Goal: Navigation & Orientation: Find specific page/section

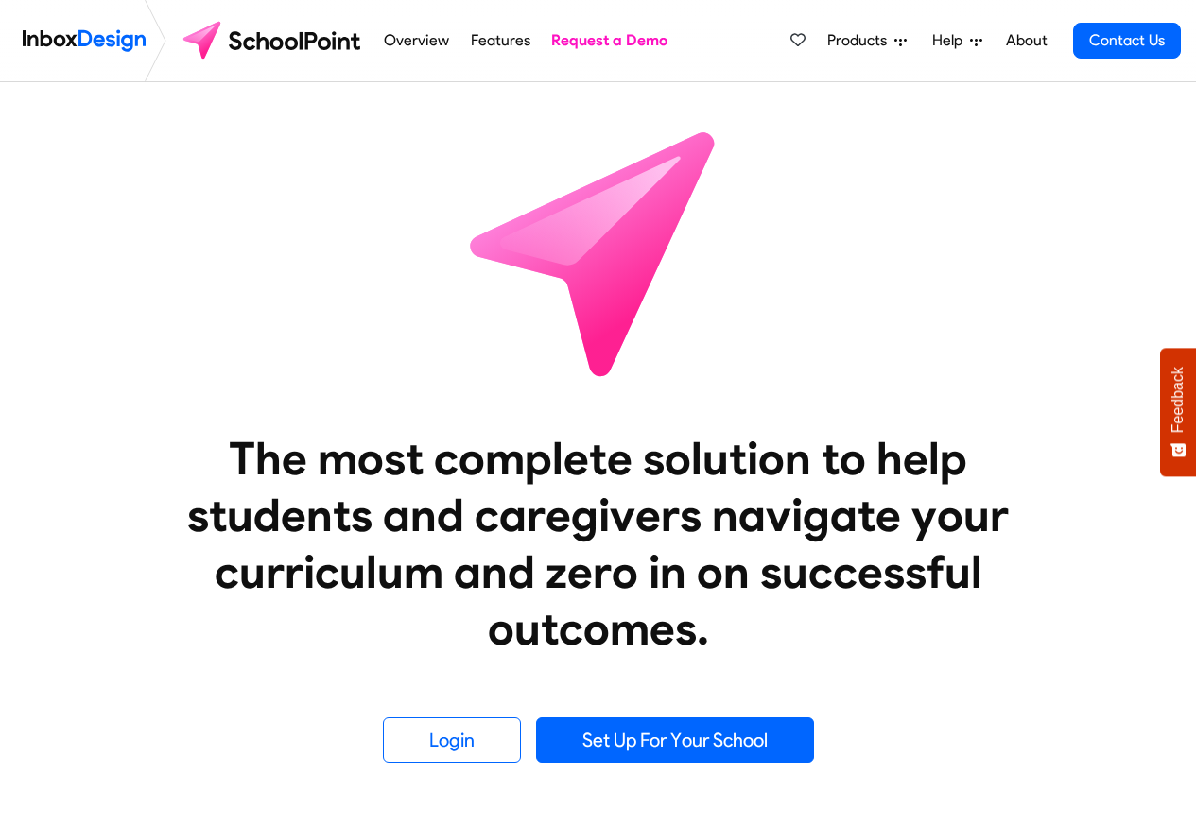
click at [867, 45] on span "Products" at bounding box center [860, 40] width 67 height 23
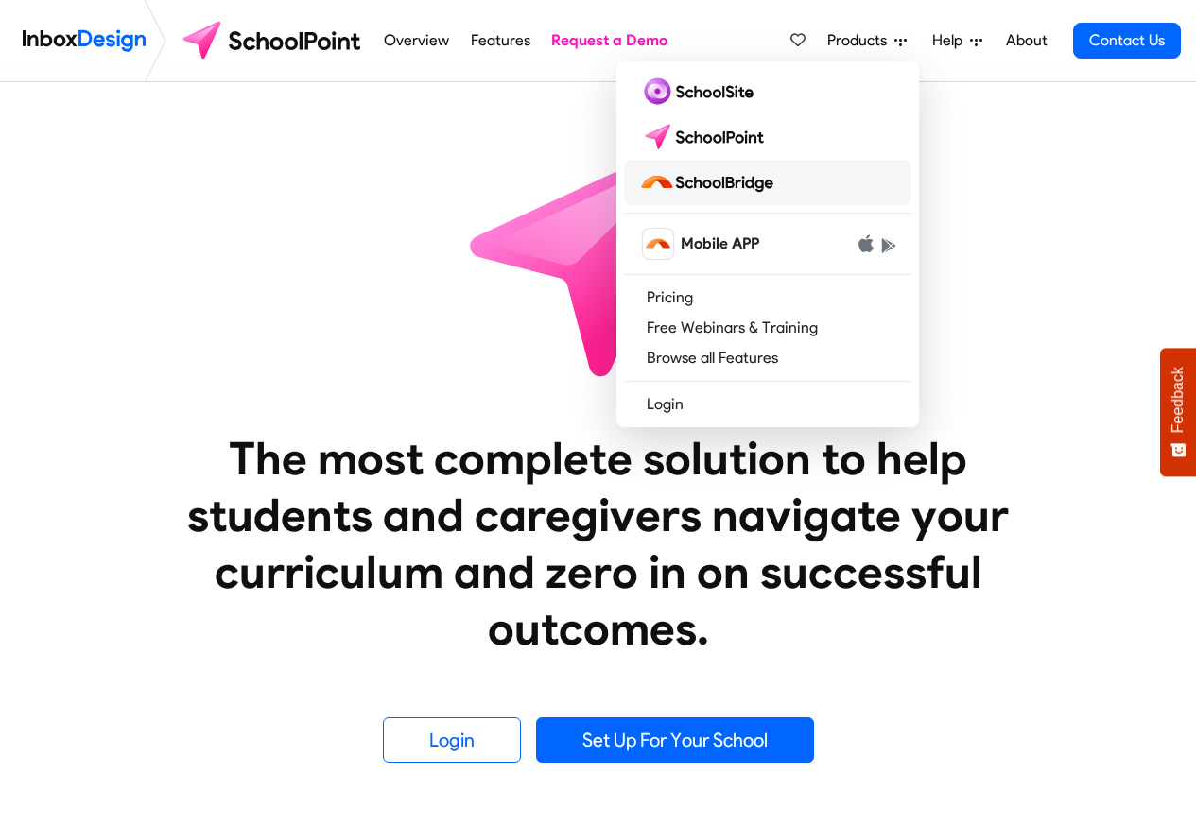
click at [720, 182] on img at bounding box center [710, 182] width 142 height 30
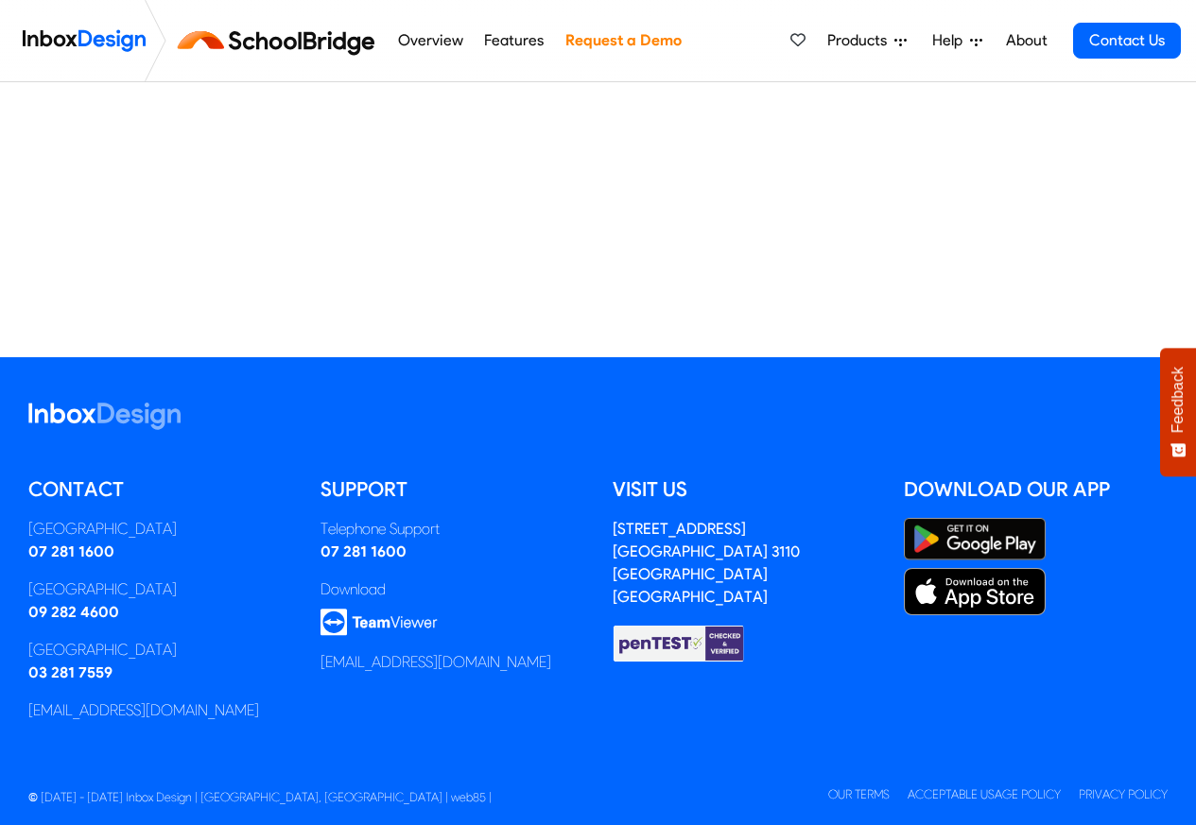
scroll to position [440, 0]
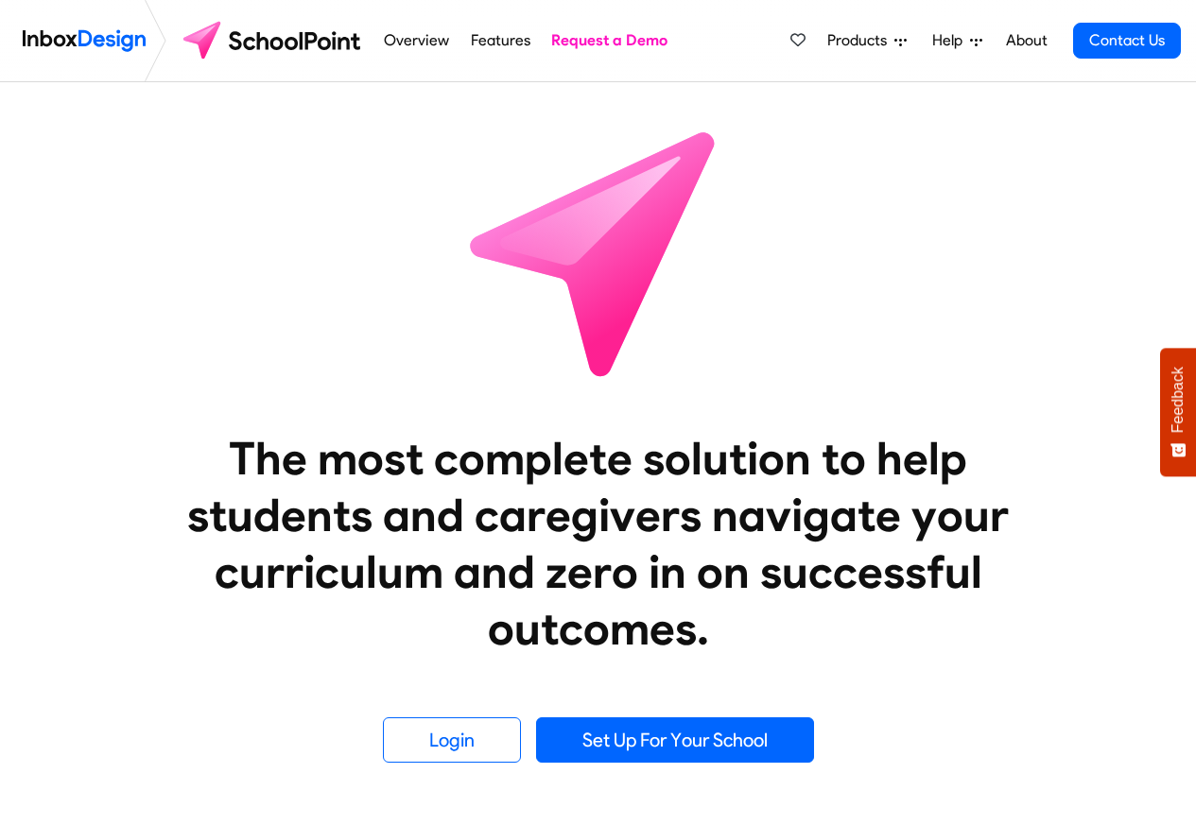
click at [871, 42] on span "Products" at bounding box center [860, 40] width 67 height 23
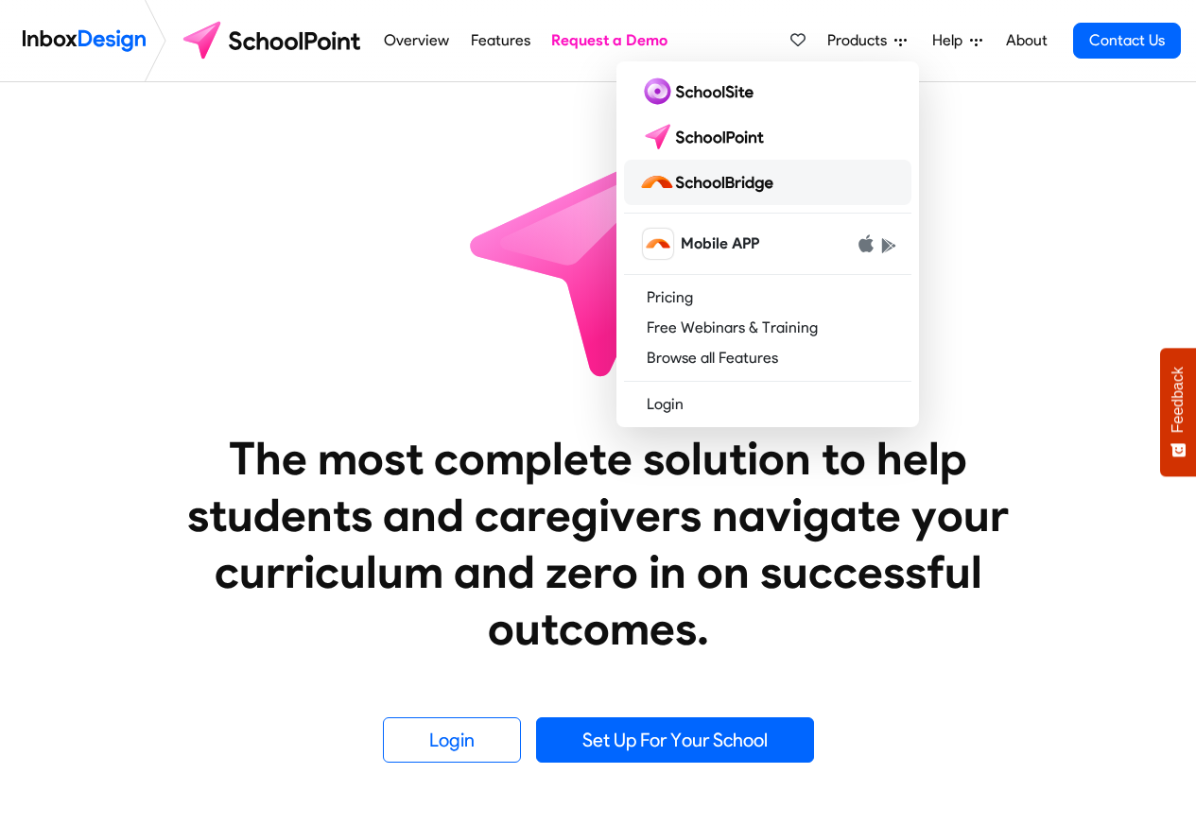
click at [721, 181] on img at bounding box center [710, 182] width 142 height 30
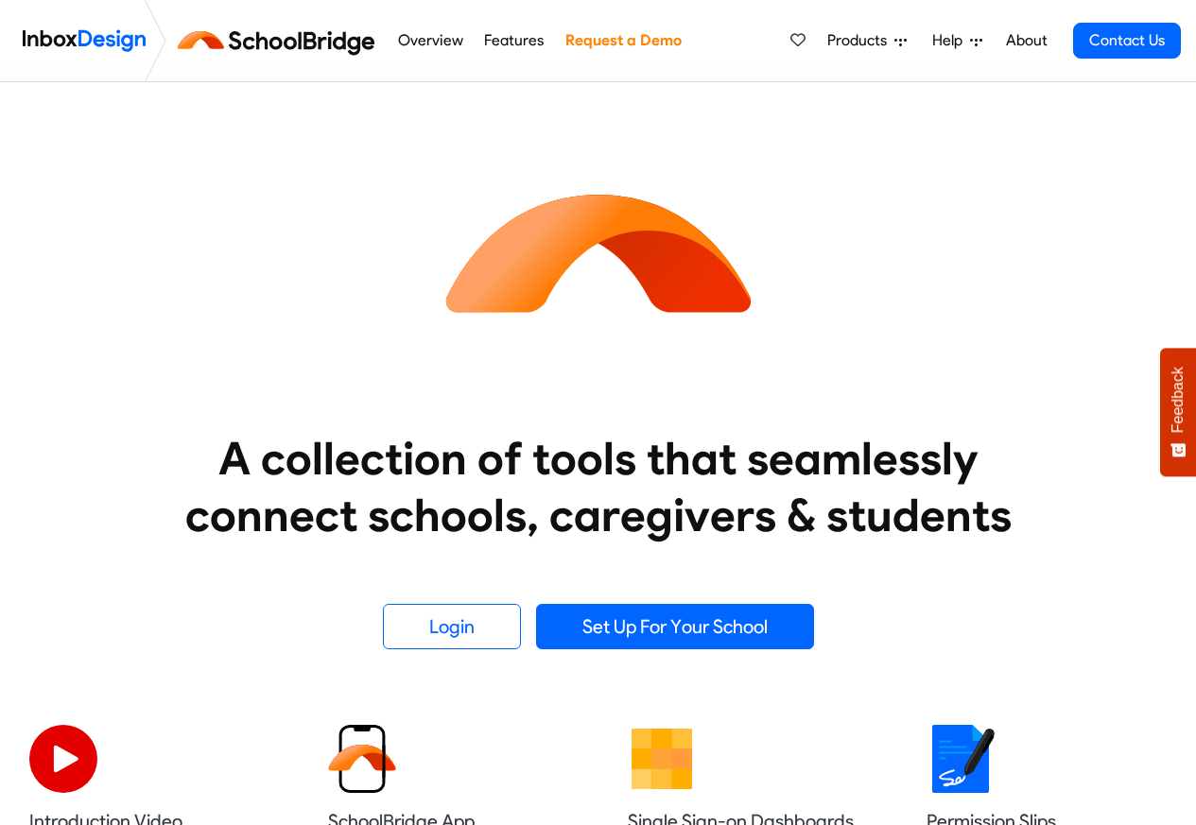
scroll to position [681, 0]
